Goal: Use online tool/utility: Utilize a website feature to perform a specific function

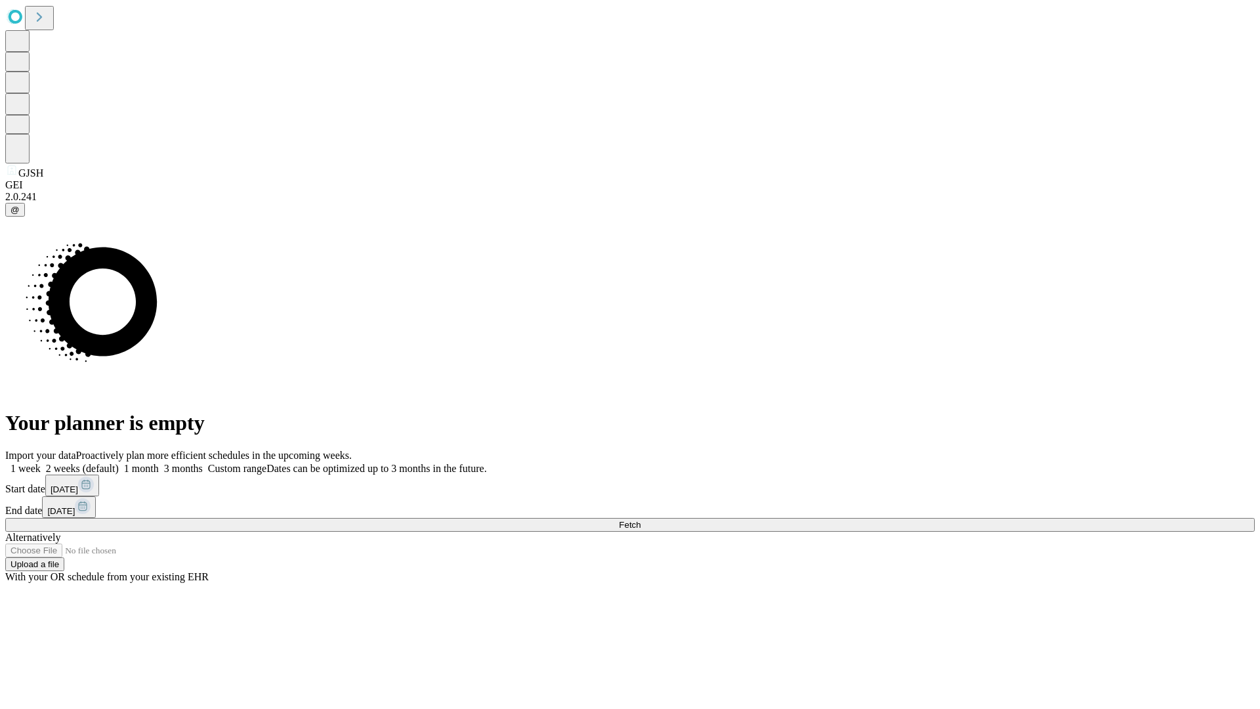
click at [641, 520] on span "Fetch" at bounding box center [630, 525] width 22 height 10
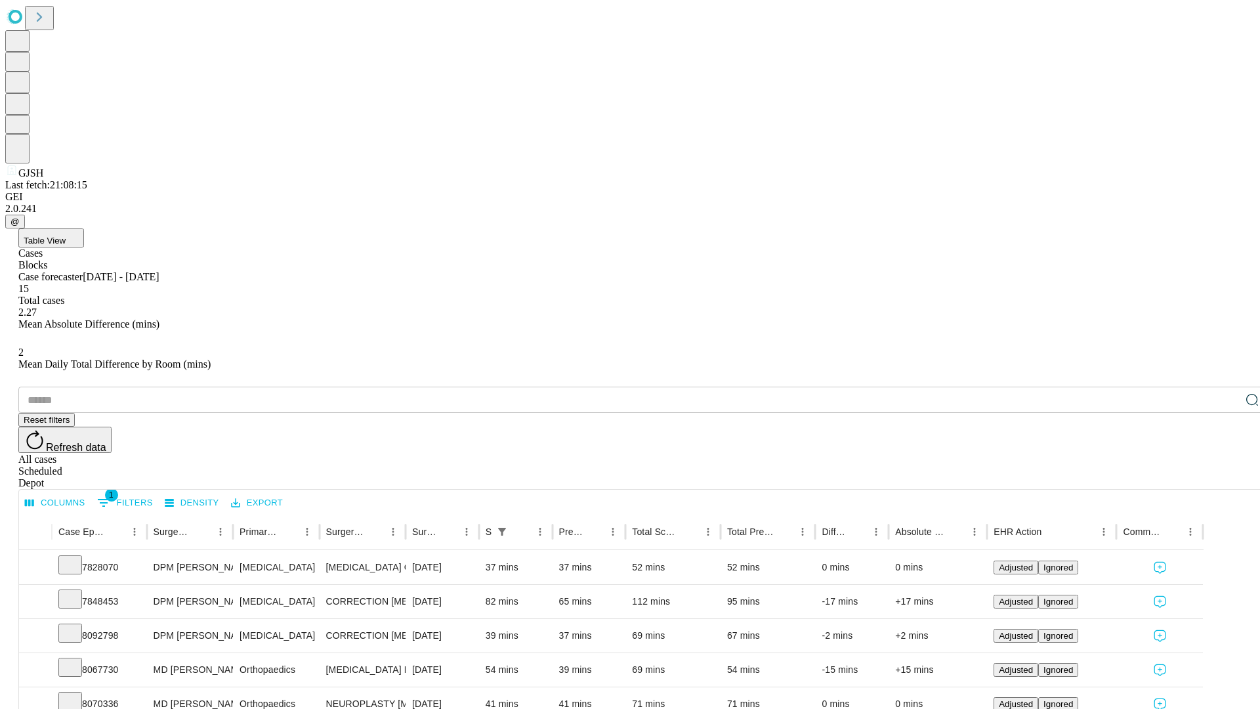
click at [66, 236] on span "Table View" at bounding box center [45, 241] width 42 height 10
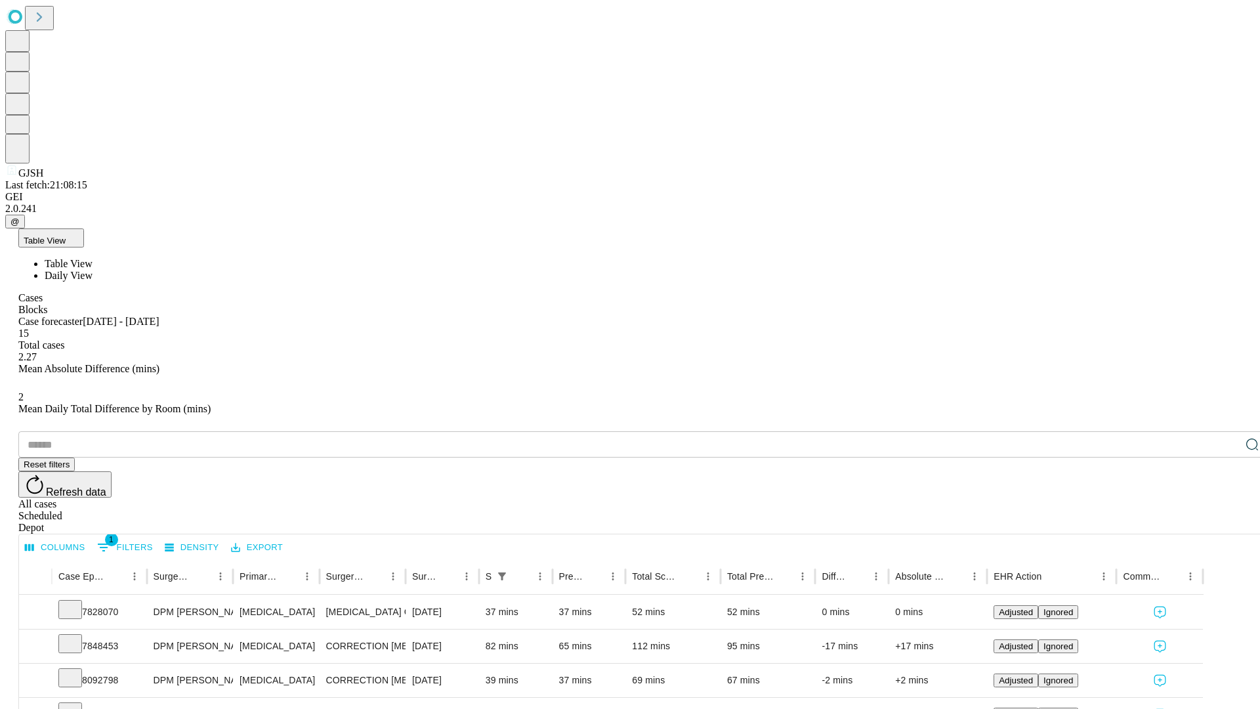
click at [93, 270] on span "Daily View" at bounding box center [69, 275] width 48 height 11
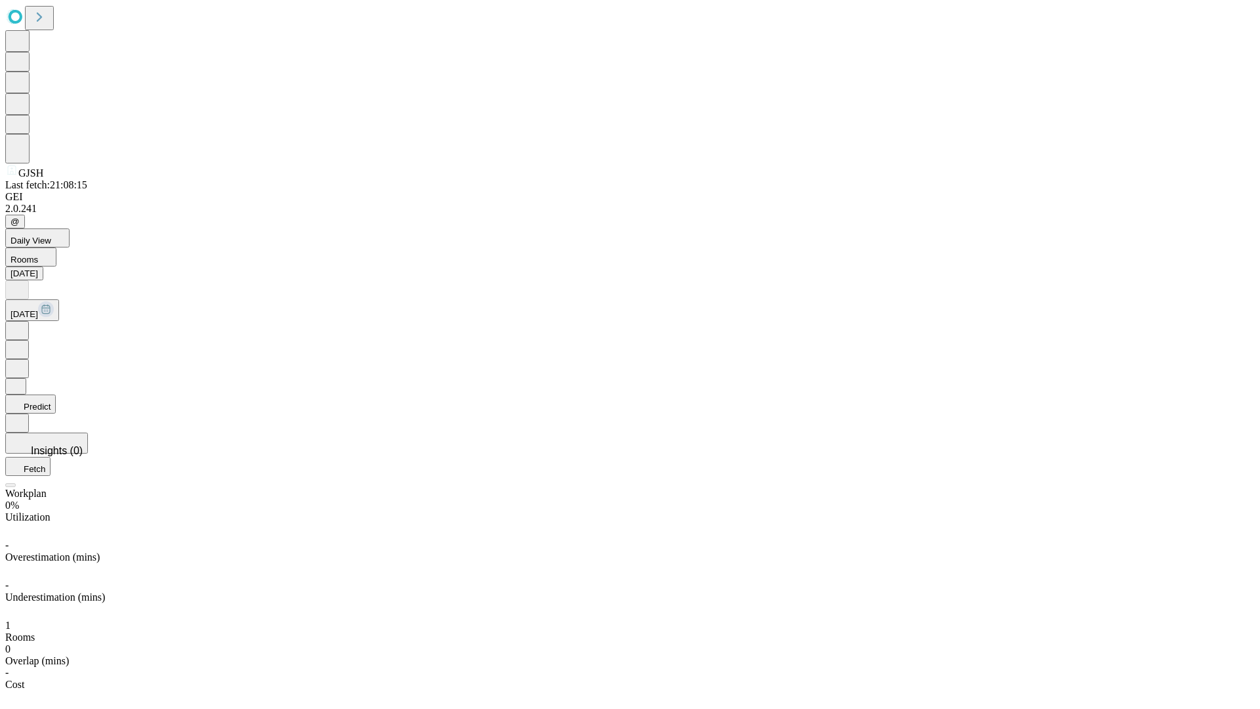
click at [56, 394] on button "Predict" at bounding box center [30, 403] width 51 height 19
